Goal: Check status: Check status

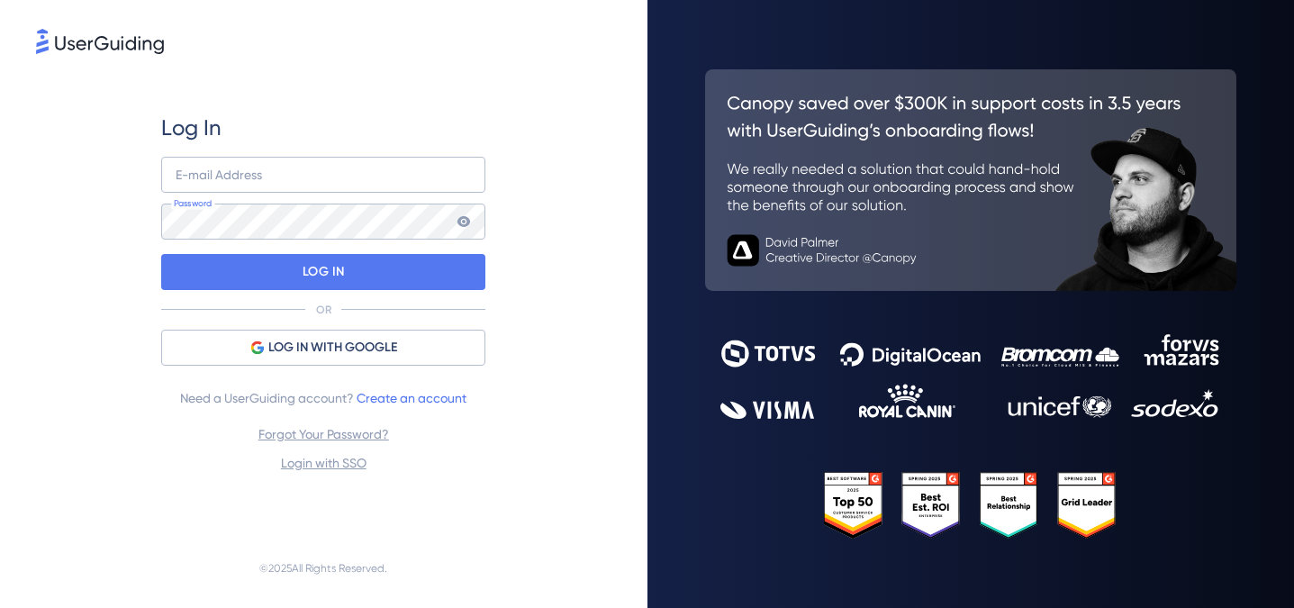
type input "[EMAIL_ADDRESS][DOMAIN_NAME]"
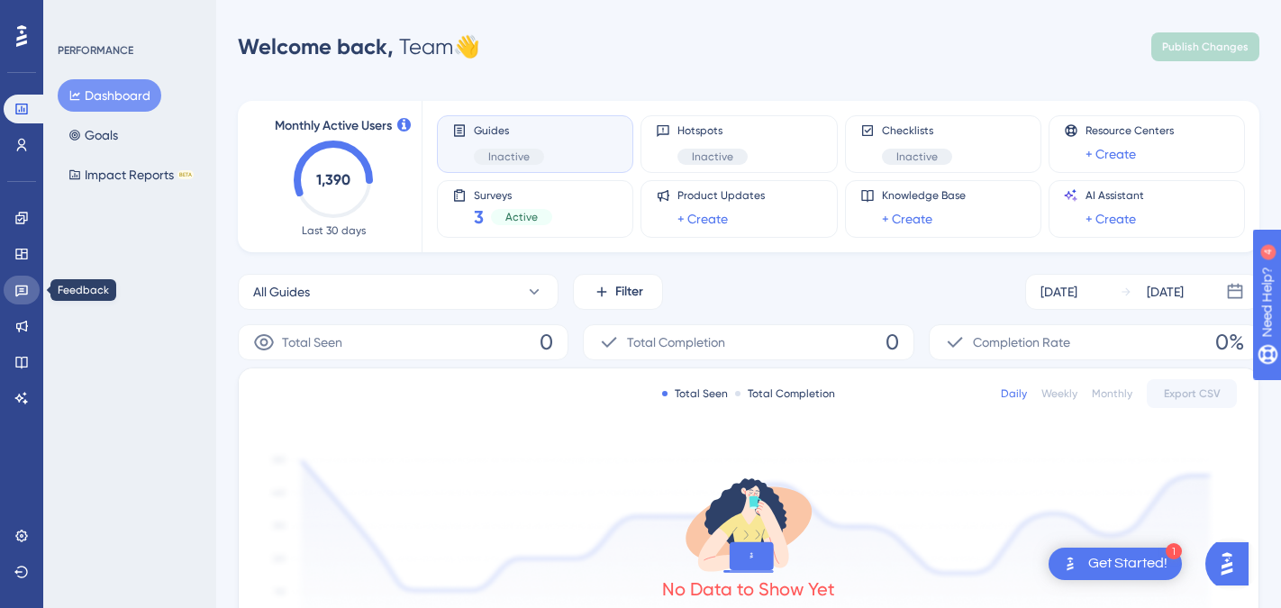
click at [27, 294] on icon at bounding box center [21, 292] width 13 height 12
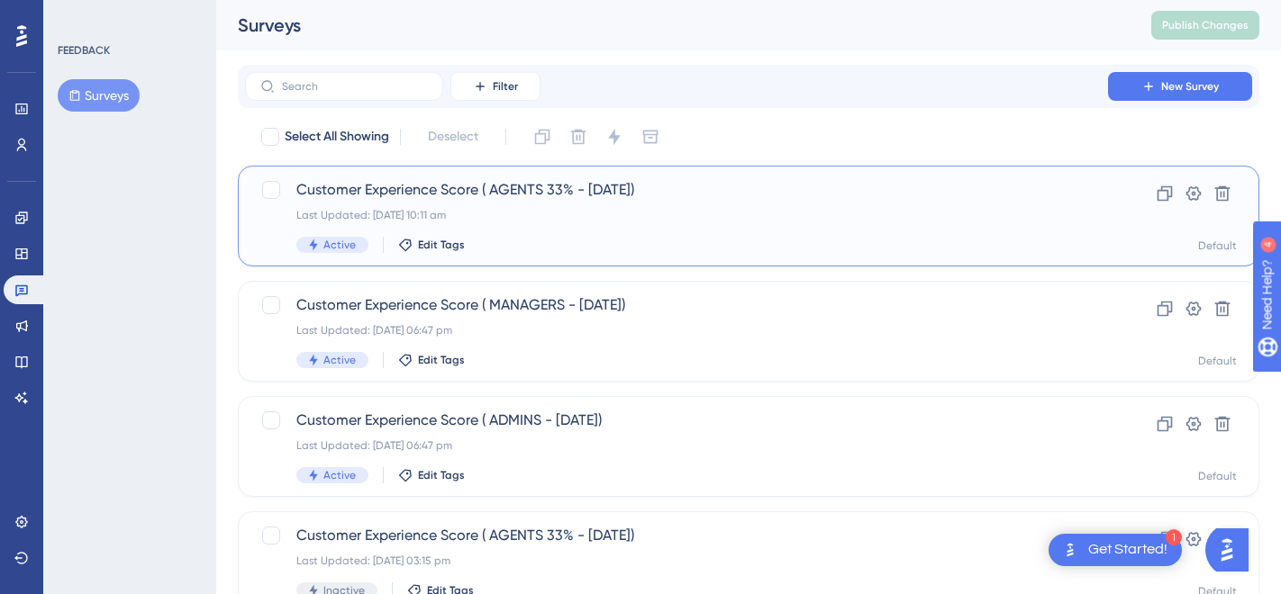
click at [712, 248] on div "Active Edit Tags" at bounding box center [676, 245] width 760 height 16
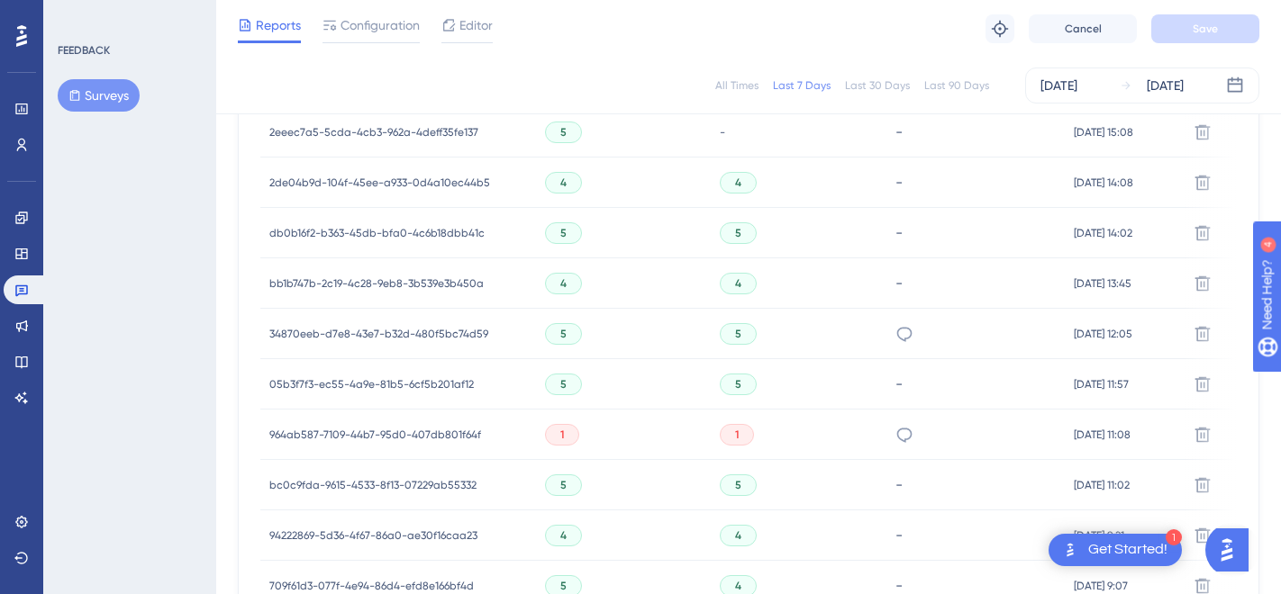
scroll to position [740, 0]
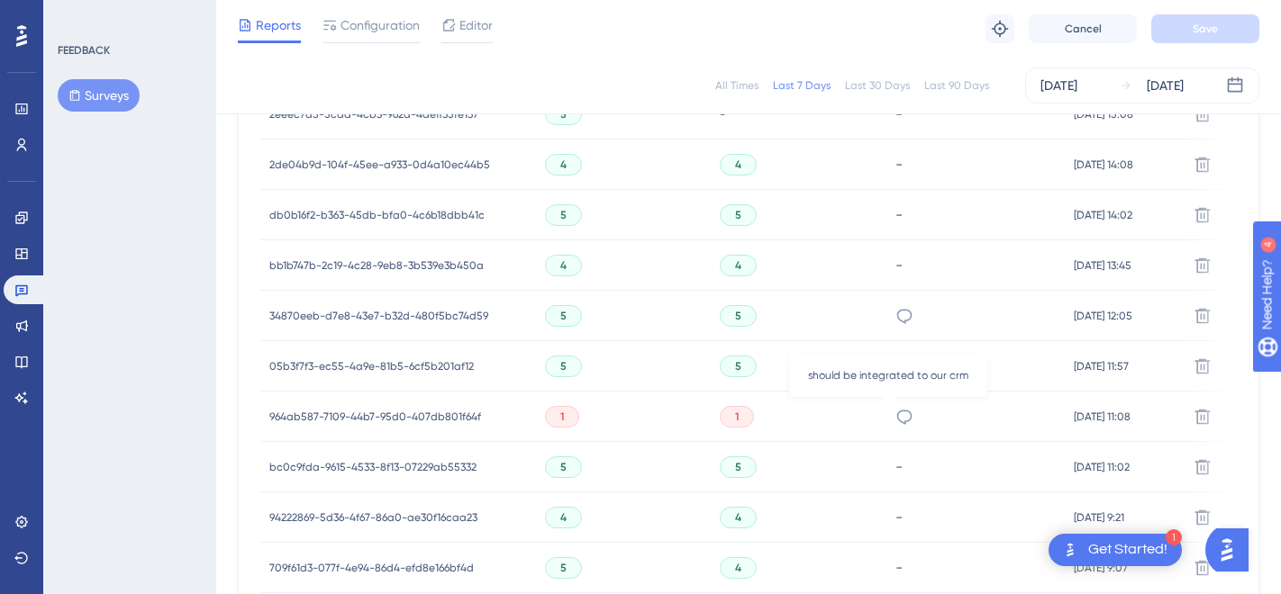
click at [897, 412] on icon at bounding box center [904, 417] width 15 height 14
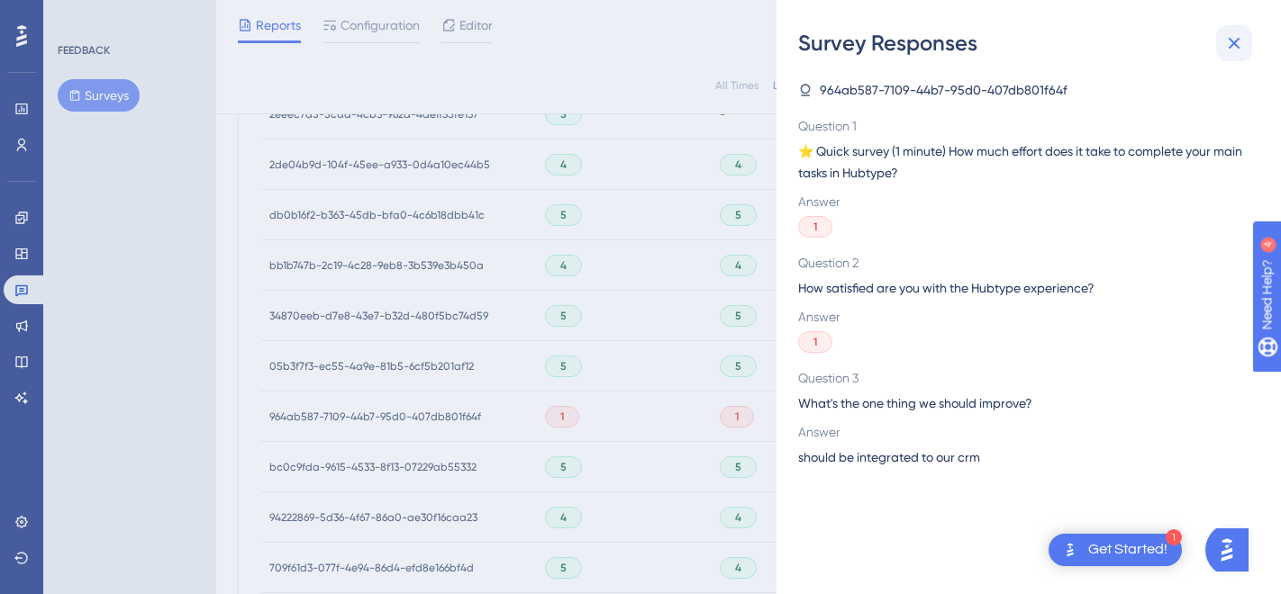
click at [1234, 44] on icon at bounding box center [1234, 43] width 22 height 22
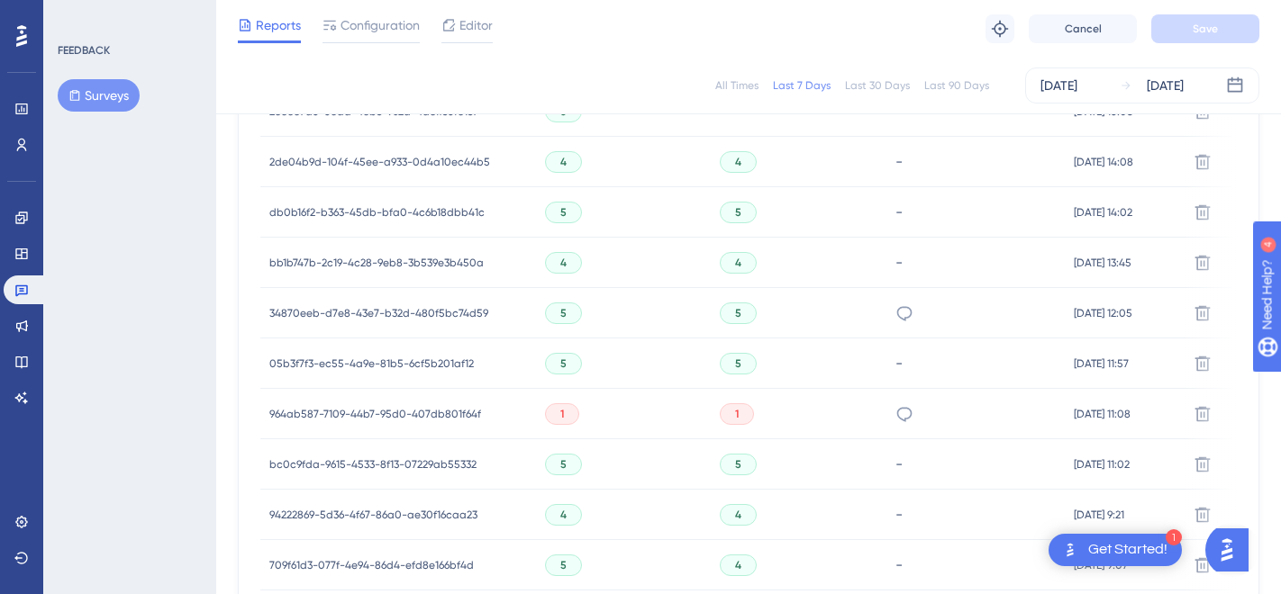
scroll to position [744, 0]
click at [895, 307] on icon at bounding box center [904, 313] width 18 height 18
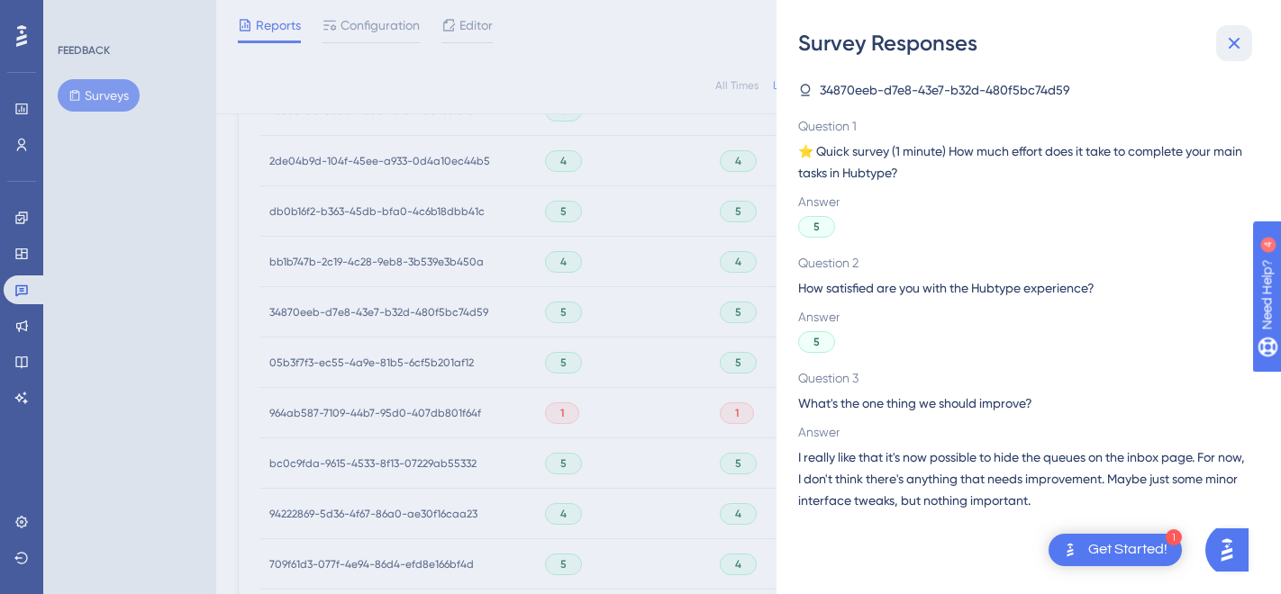
click at [1226, 53] on icon at bounding box center [1234, 43] width 22 height 22
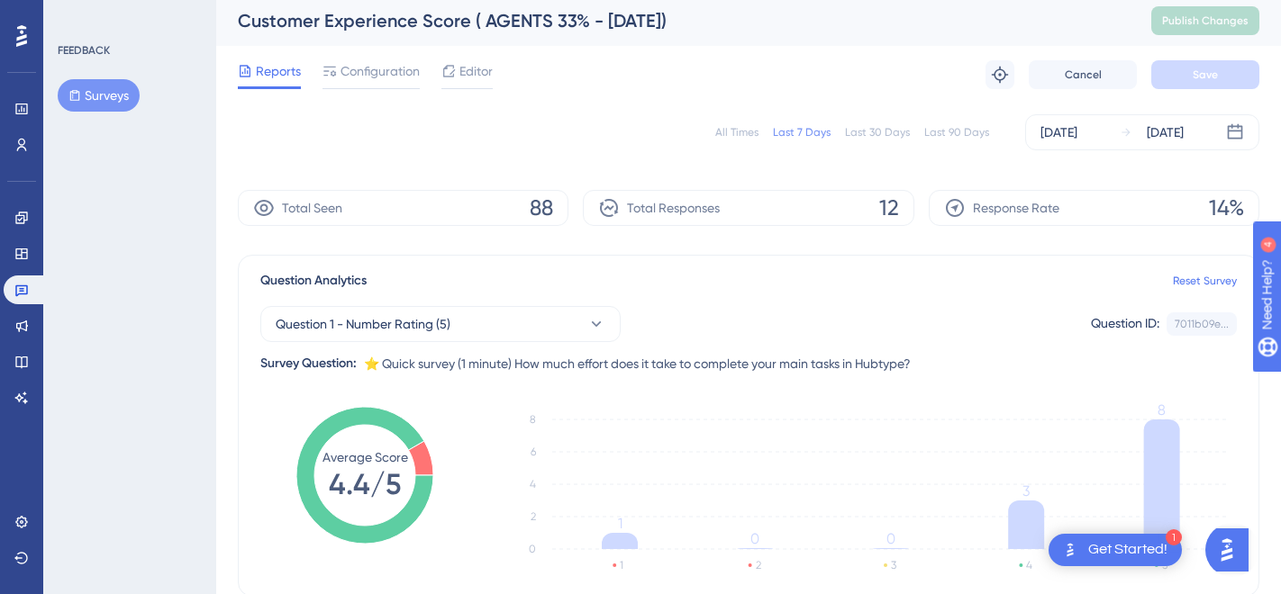
scroll to position [0, 0]
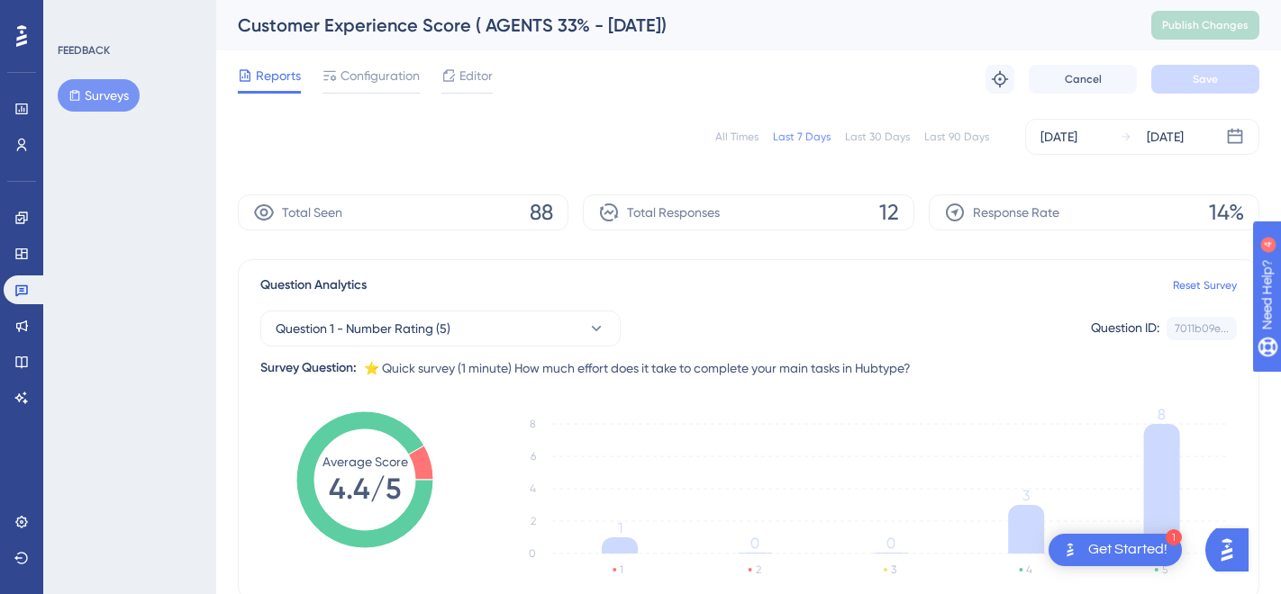
click at [113, 102] on button "Surveys" at bounding box center [99, 95] width 82 height 32
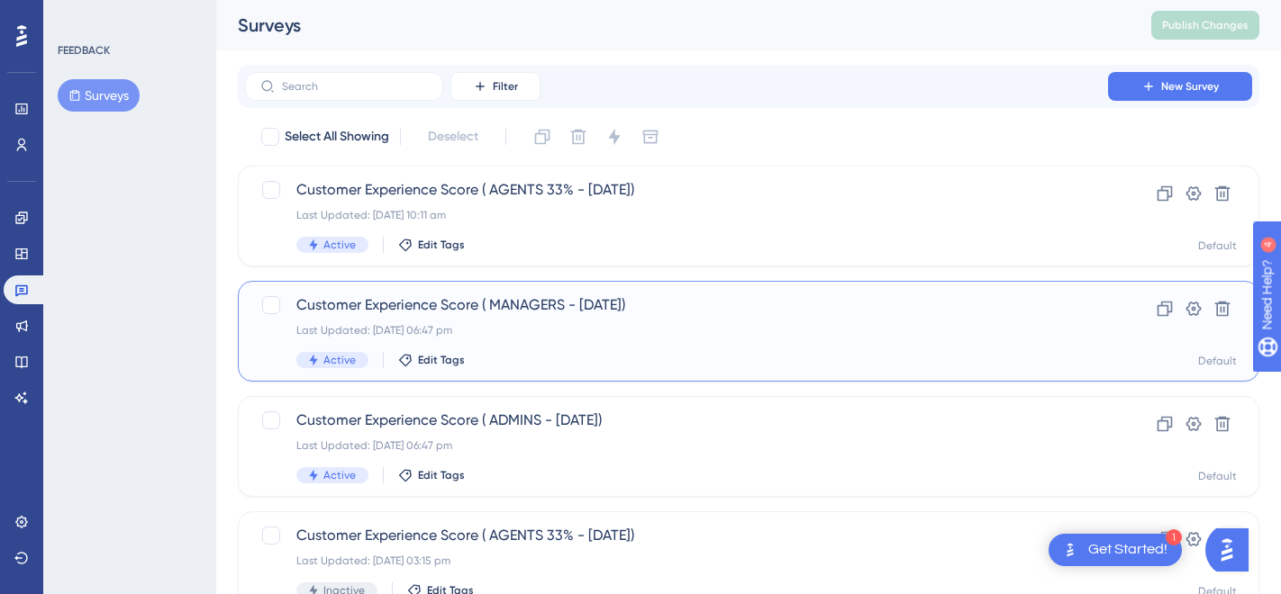
click at [648, 353] on div "Active Edit Tags" at bounding box center [676, 360] width 760 height 16
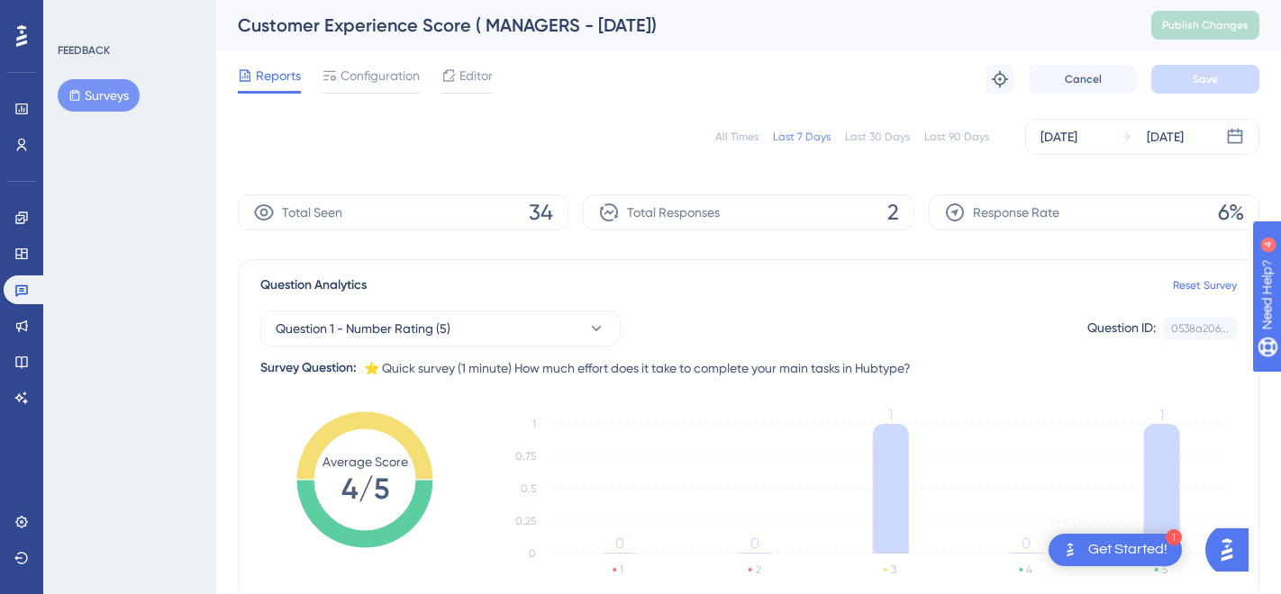
click at [122, 94] on button "Surveys" at bounding box center [99, 95] width 82 height 32
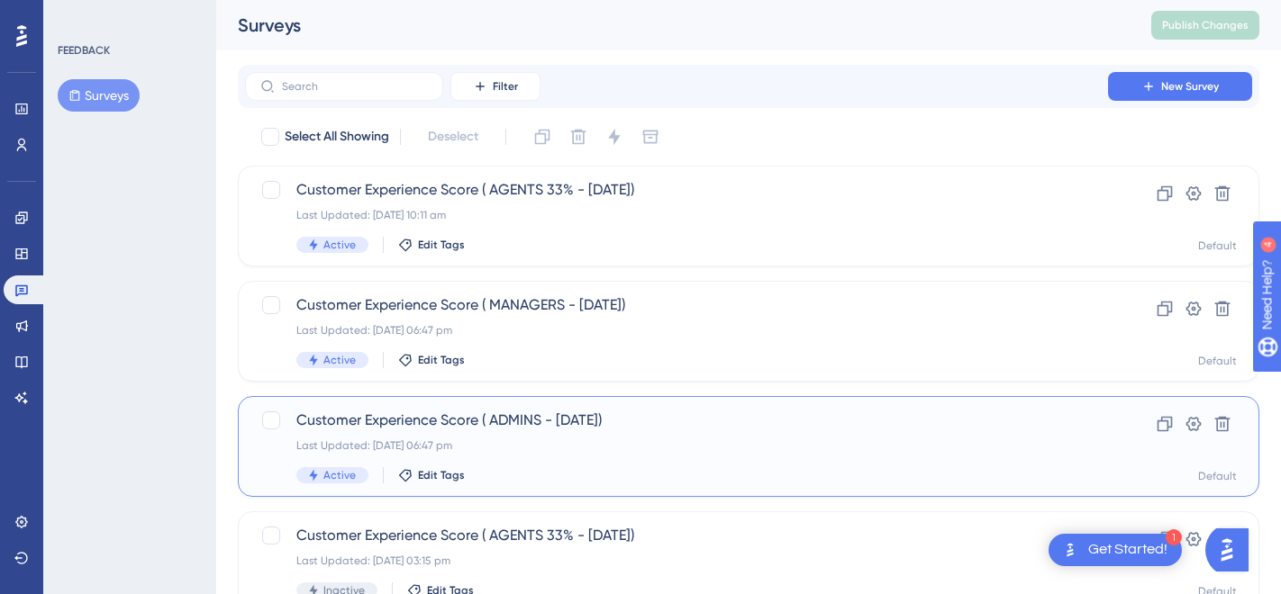
click at [676, 484] on div "Customer Experience Score ( ADMINS - [DATE]) Last Updated: [DATE] 06:47 pm Acti…" at bounding box center [748, 446] width 1021 height 101
